Goal: Information Seeking & Learning: Learn about a topic

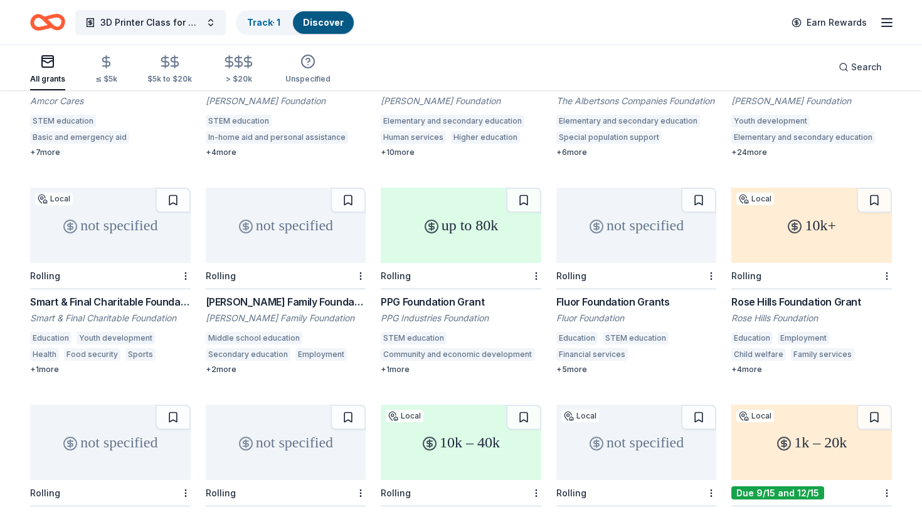
scroll to position [263, 0]
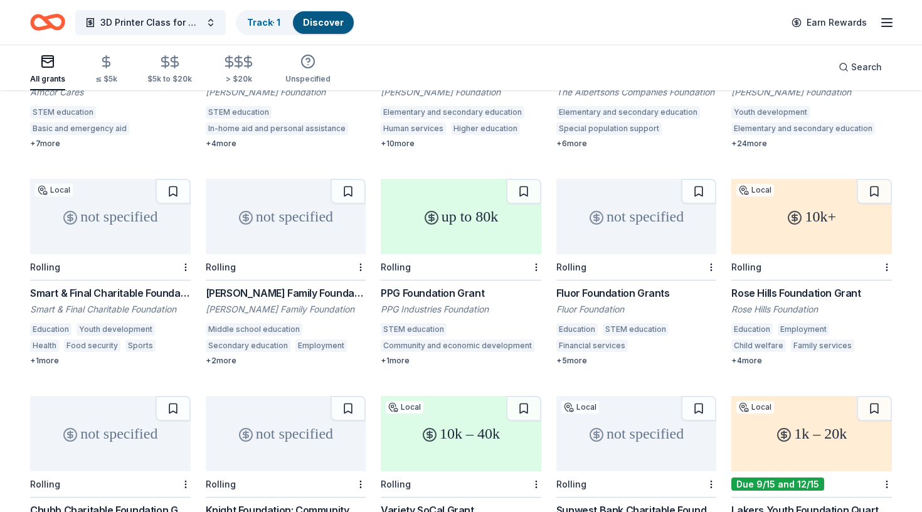
click at [431, 285] on div "PPG Foundation Grant" at bounding box center [461, 292] width 161 height 15
click at [636, 285] on div "Fluor Foundation Grants" at bounding box center [636, 292] width 161 height 15
click at [782, 270] on div "10k+ Local Rolling Rose Hills Foundation Grant Rose Hills Foundation Education …" at bounding box center [811, 272] width 161 height 187
click at [638, 268] on div "not specified Rolling Fluor Foundation Grants Fluor Foundation Education STEM e…" at bounding box center [636, 272] width 161 height 187
click at [776, 254] on div "Rolling" at bounding box center [811, 267] width 161 height 26
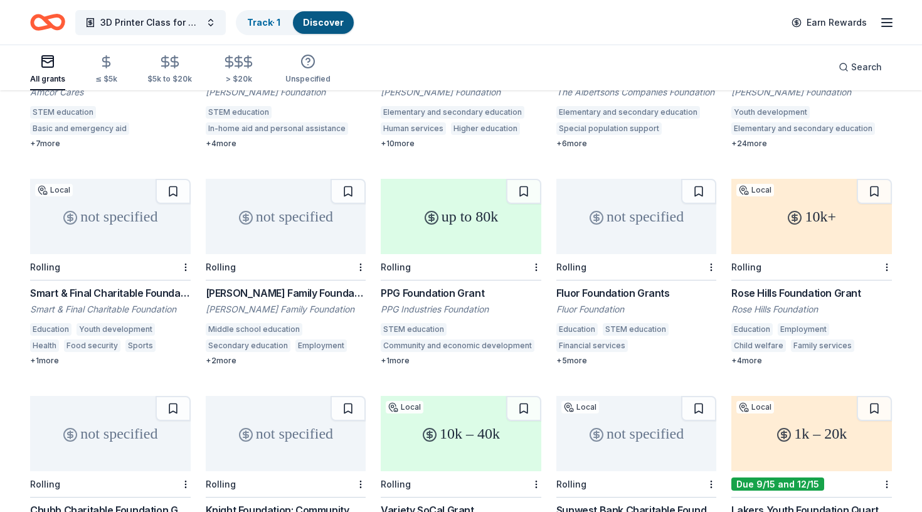
click at [131, 427] on div "not specified" at bounding box center [110, 433] width 161 height 75
click at [284, 419] on div "not specified" at bounding box center [286, 433] width 161 height 75
click at [401, 431] on div "10k – 40k" at bounding box center [461, 433] width 161 height 75
click at [428, 285] on div "PPG Foundation Grant" at bounding box center [461, 292] width 161 height 15
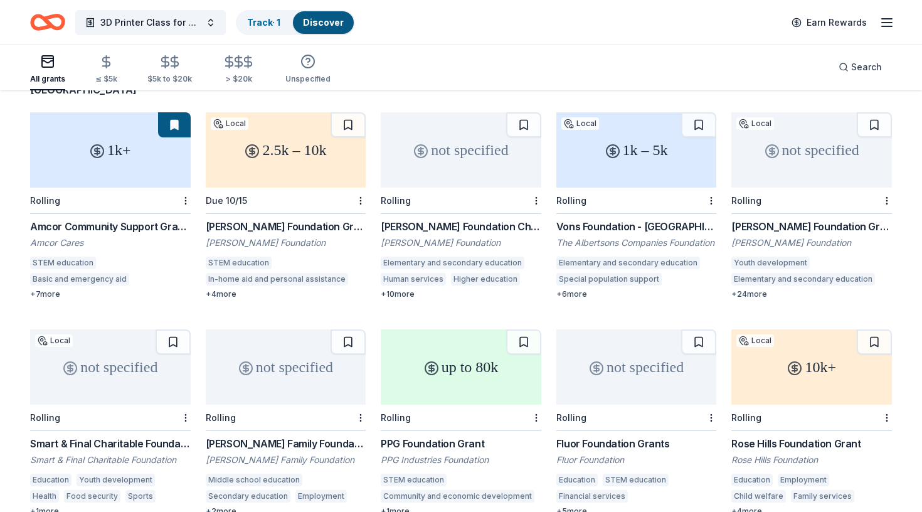
scroll to position [105, 0]
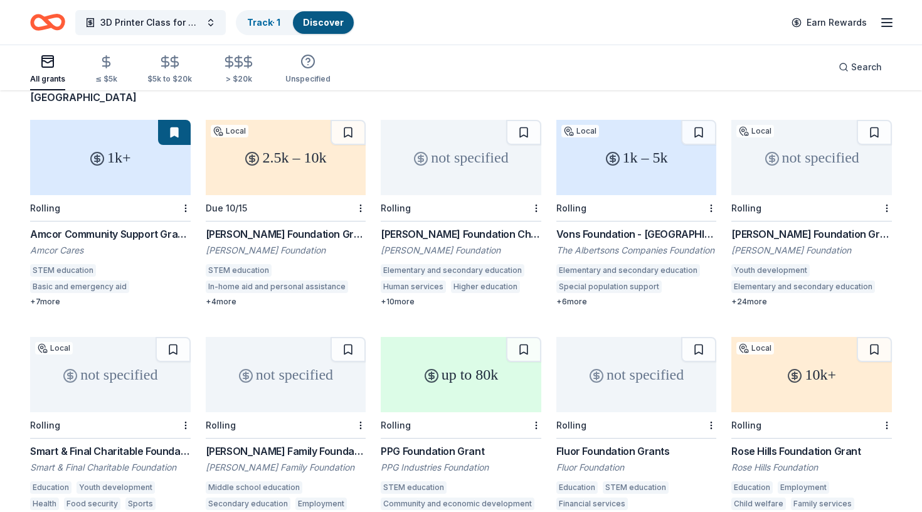
click at [421, 195] on div "Rolling" at bounding box center [461, 208] width 161 height 26
click at [610, 195] on div "Rolling" at bounding box center [636, 208] width 161 height 26
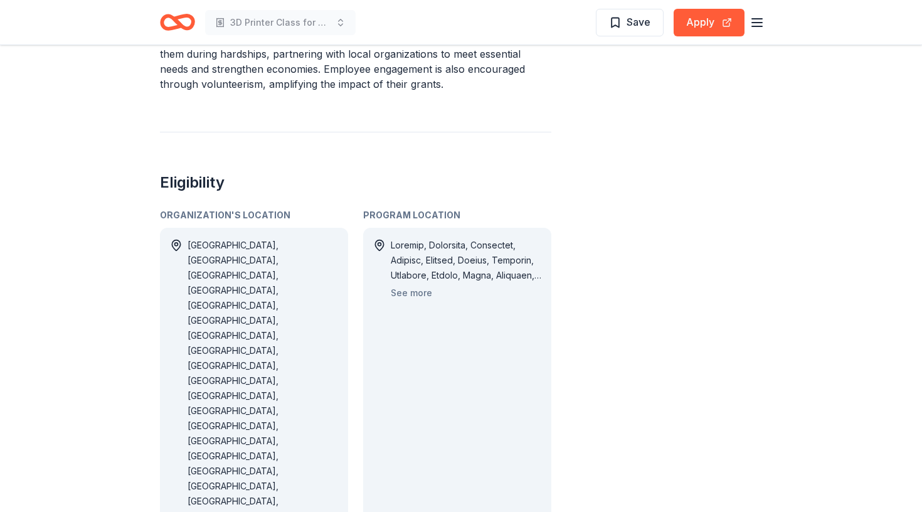
scroll to position [606, 0]
click at [401, 284] on button "See more" at bounding box center [411, 291] width 41 height 15
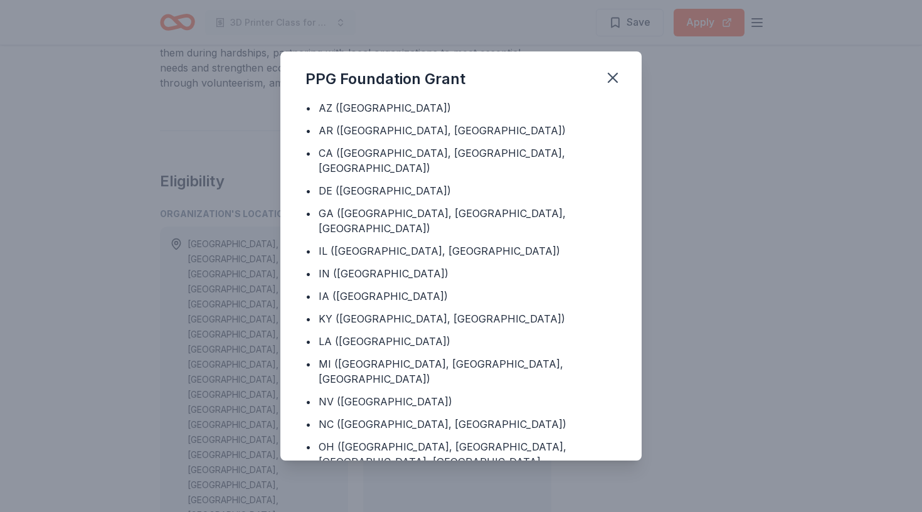
scroll to position [1262, 0]
click at [623, 76] on button "button" at bounding box center [613, 78] width 28 height 28
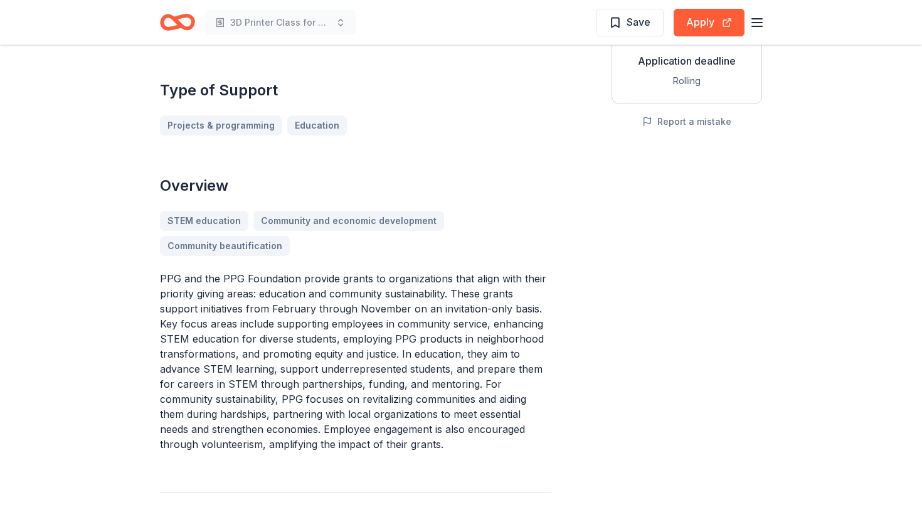
scroll to position [0, 0]
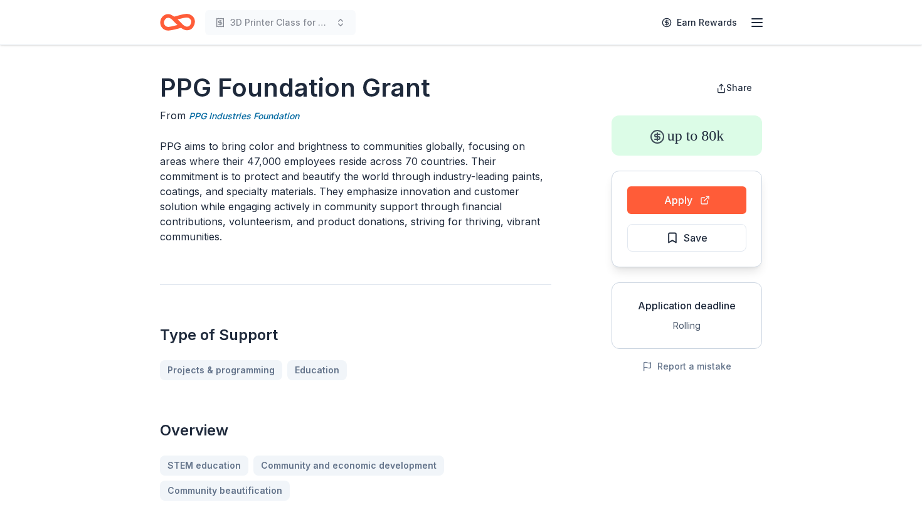
click at [662, 219] on div "Apply Save" at bounding box center [686, 219] width 150 height 97
click at [667, 196] on button "Apply" at bounding box center [686, 200] width 119 height 28
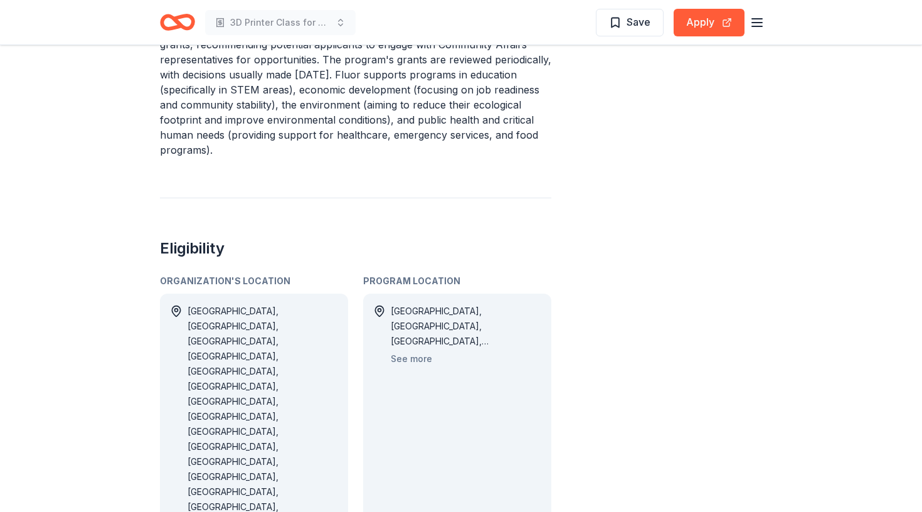
scroll to position [609, 0]
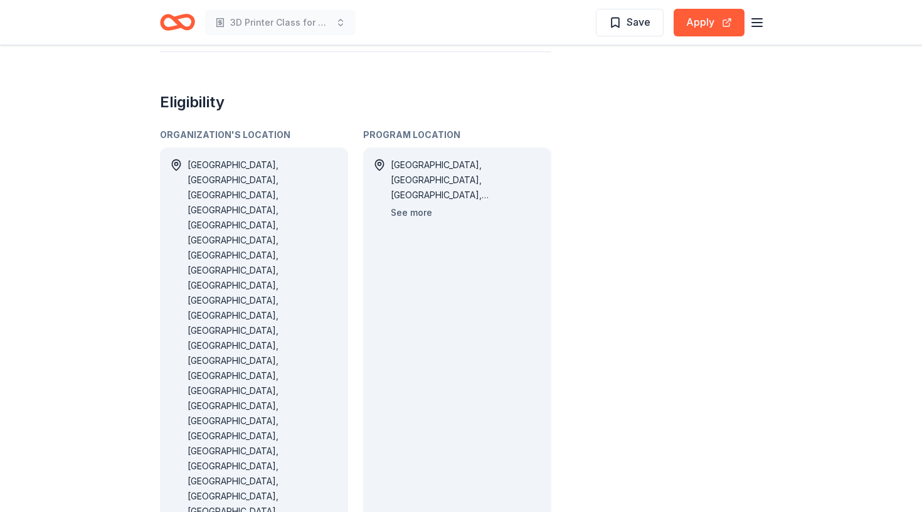
click at [408, 210] on button "See more" at bounding box center [411, 212] width 41 height 15
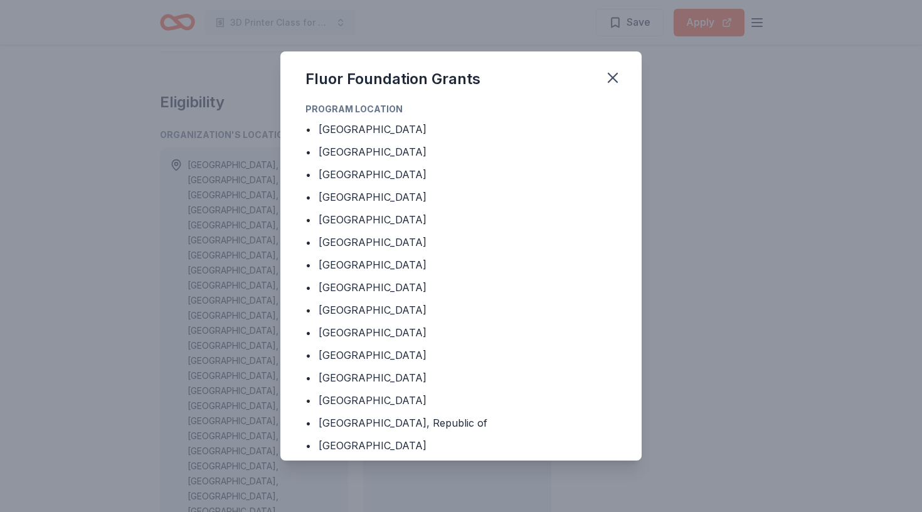
scroll to position [470, 0]
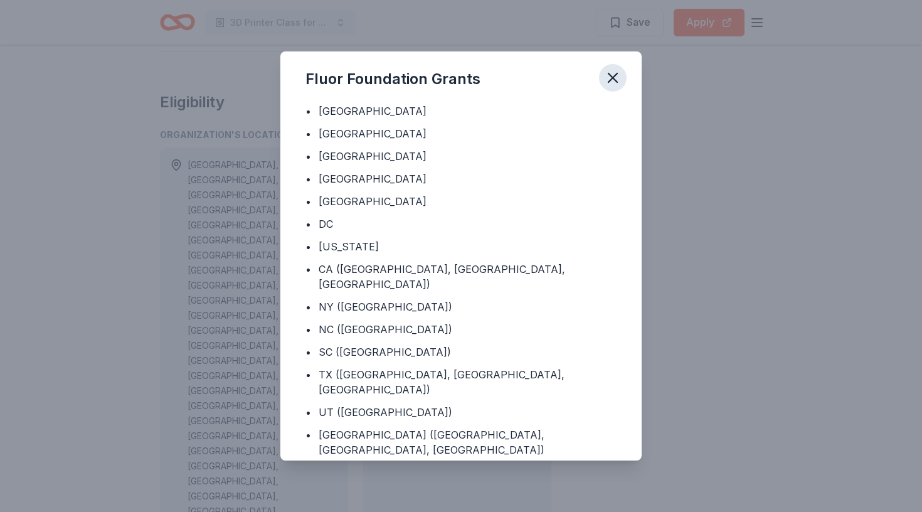
click at [618, 67] on button "button" at bounding box center [613, 78] width 28 height 28
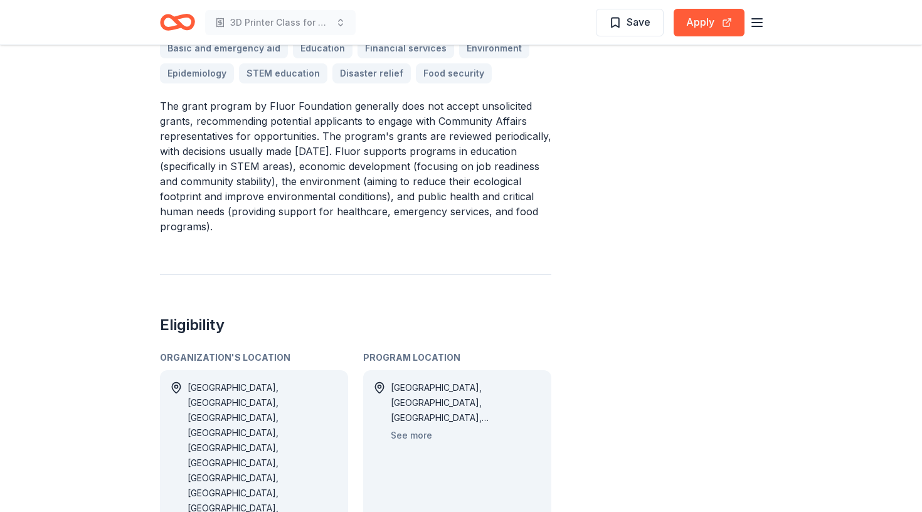
scroll to position [0, 0]
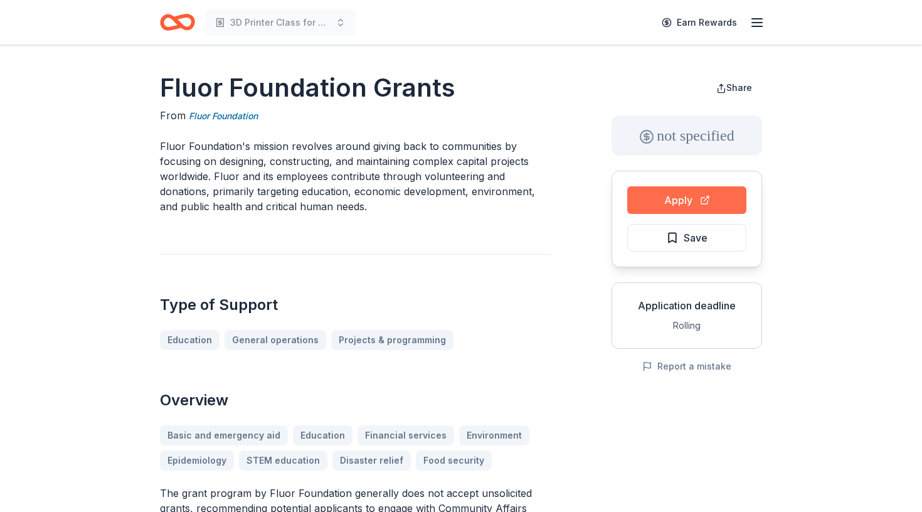
click at [657, 200] on button "Apply" at bounding box center [686, 200] width 119 height 28
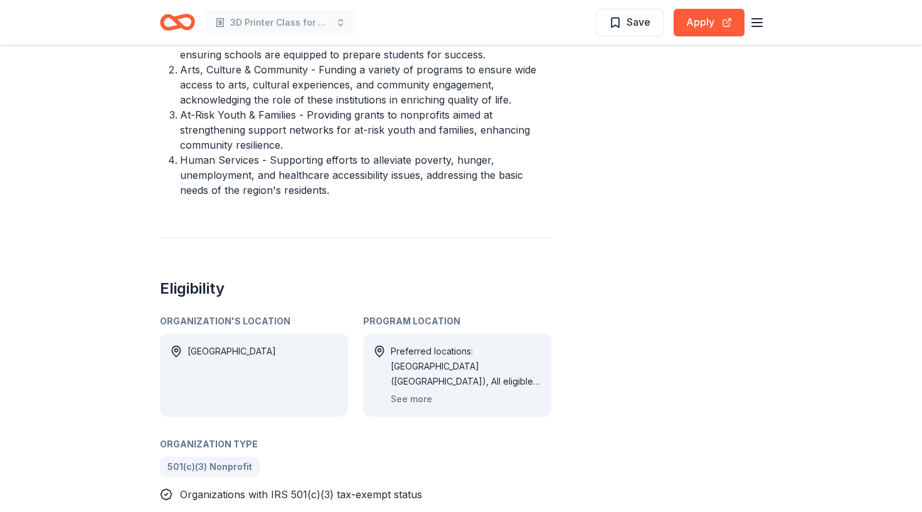
scroll to position [727, 0]
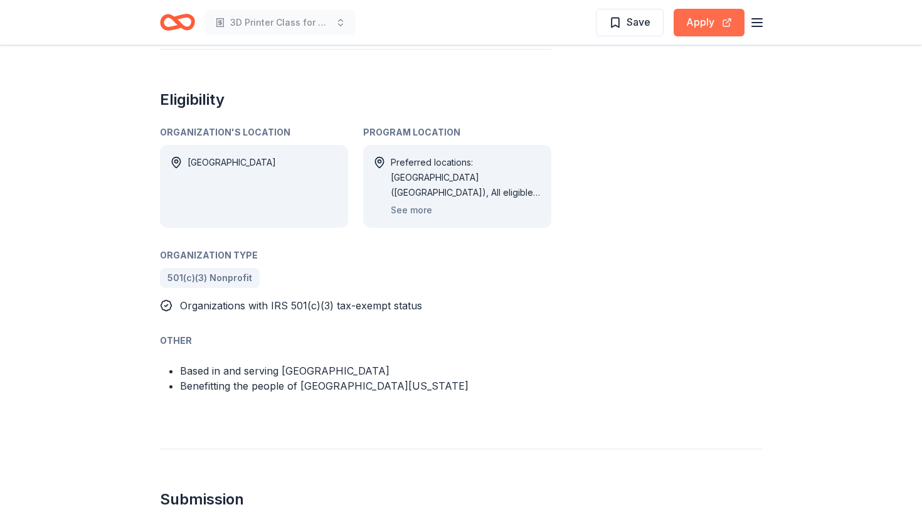
click at [697, 25] on button "Apply" at bounding box center [708, 23] width 71 height 28
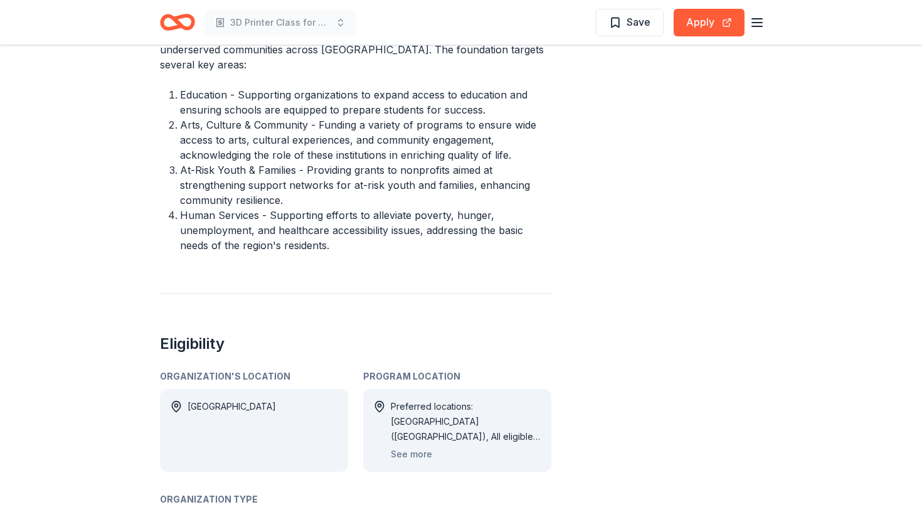
scroll to position [467, 0]
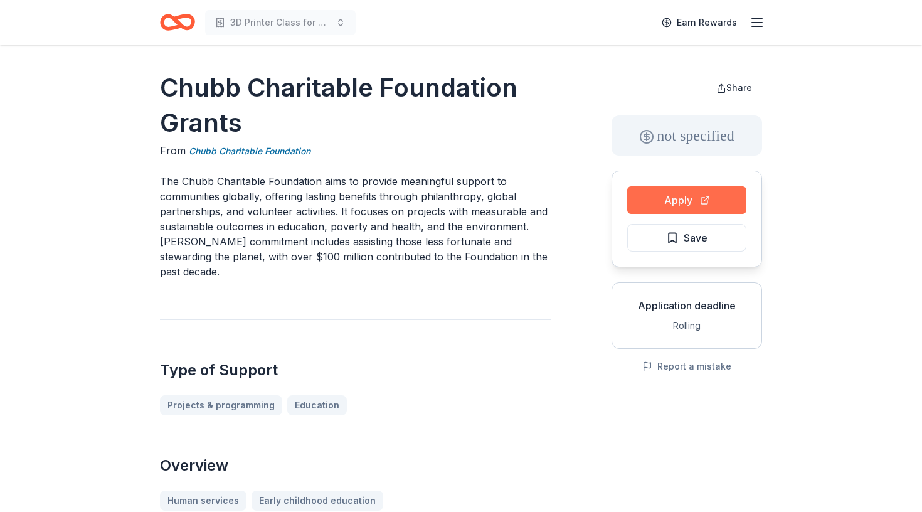
click at [671, 190] on button "Apply" at bounding box center [686, 200] width 119 height 28
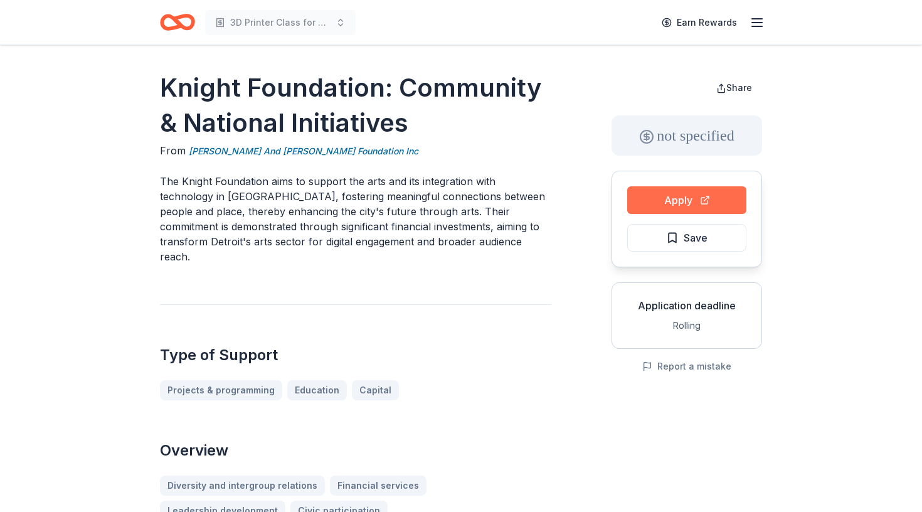
click at [693, 205] on button "Apply" at bounding box center [686, 200] width 119 height 28
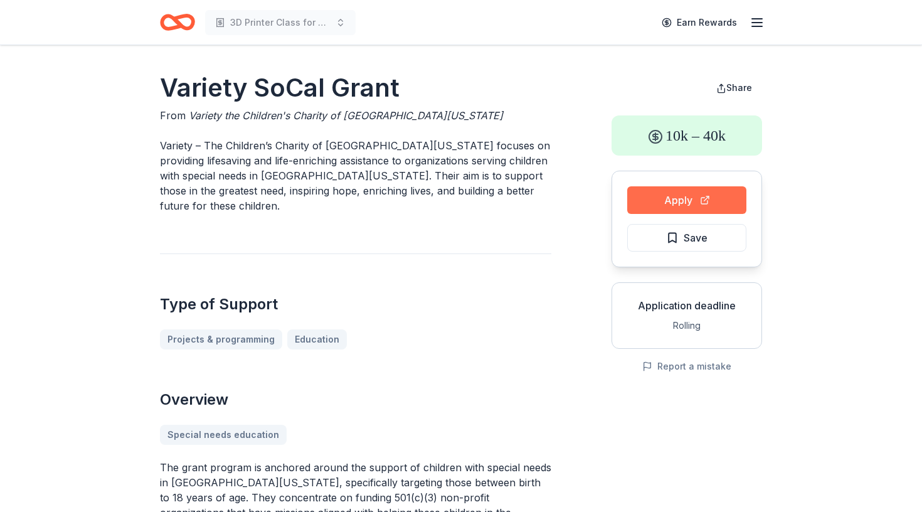
click at [645, 192] on button "Apply" at bounding box center [686, 200] width 119 height 28
click at [683, 194] on button "Apply" at bounding box center [686, 200] width 119 height 28
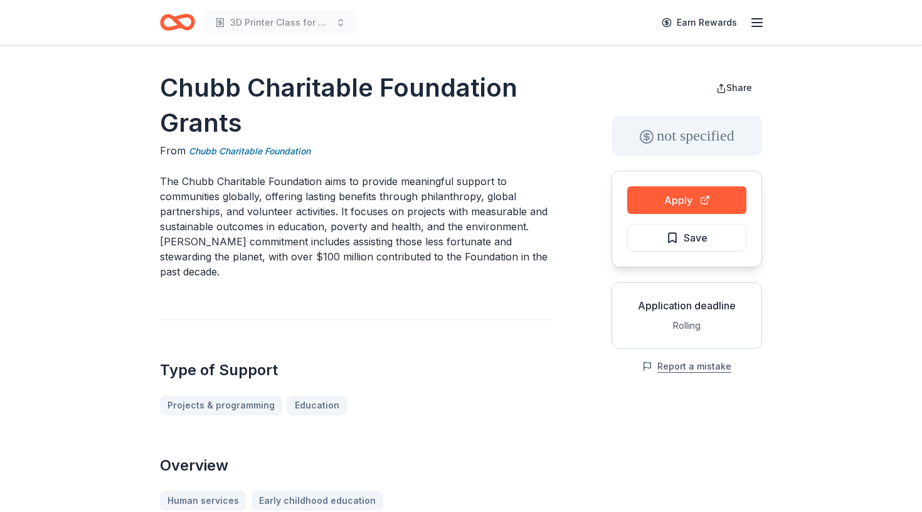
click at [693, 362] on button "Report a mistake" at bounding box center [686, 366] width 89 height 15
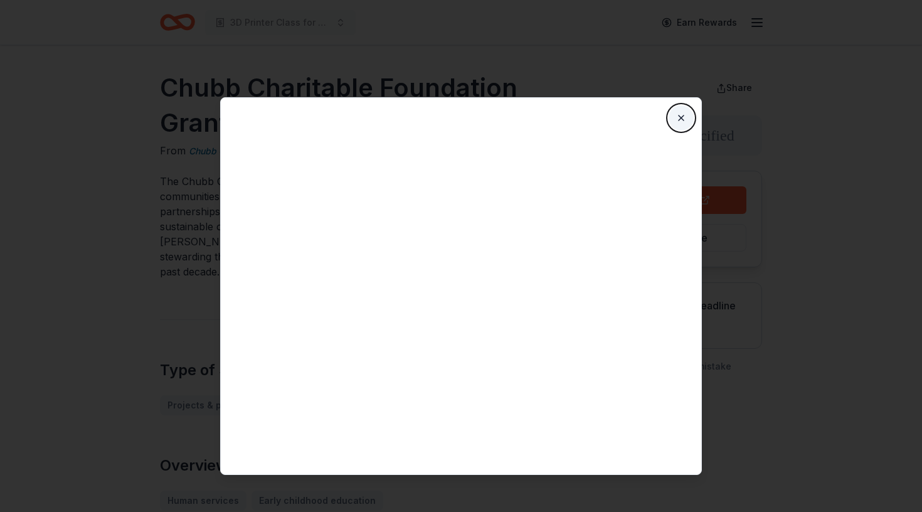
click at [684, 115] on button "Close" at bounding box center [680, 117] width 25 height 25
